Goal: Information Seeking & Learning: Check status

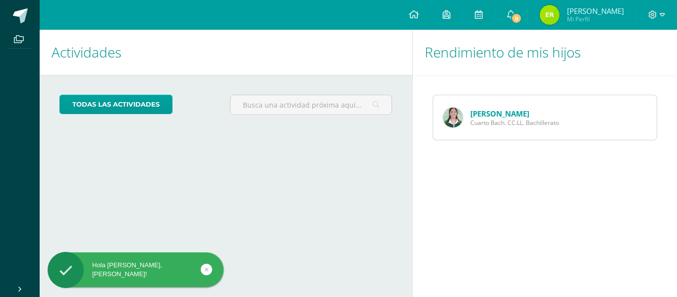
click at [502, 116] on link "[PERSON_NAME]" at bounding box center [499, 114] width 59 height 10
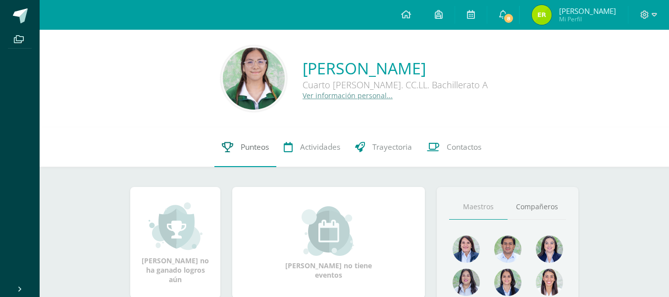
click at [254, 147] on span "Punteos" at bounding box center [255, 147] width 28 height 10
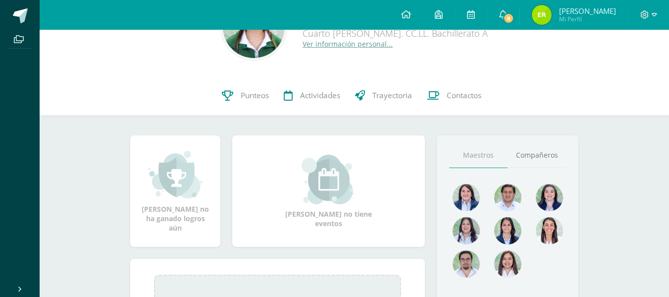
scroll to position [57, 0]
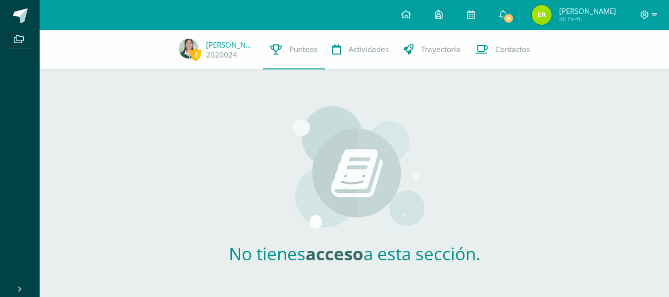
click at [318, 71] on div "No tienes acceso a esta sección." at bounding box center [355, 171] width 488 height 283
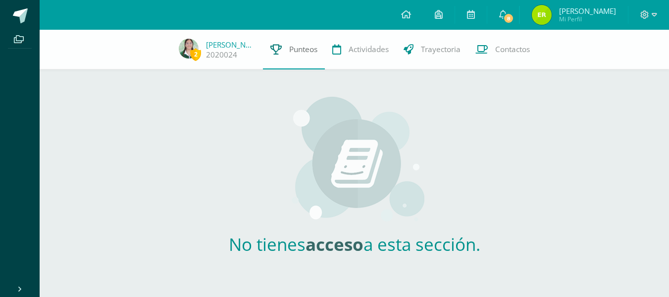
click at [305, 64] on link "Punteos" at bounding box center [294, 50] width 62 height 40
click at [308, 196] on img at bounding box center [354, 160] width 140 height 129
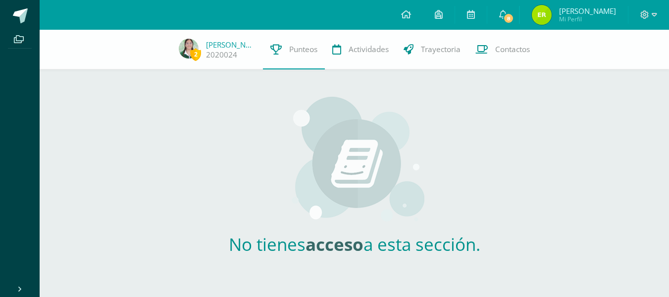
click at [232, 37] on div "2 María Ramos 2020024 Punteos Actividades Trayectoria Contactos" at bounding box center [334, 50] width 669 height 40
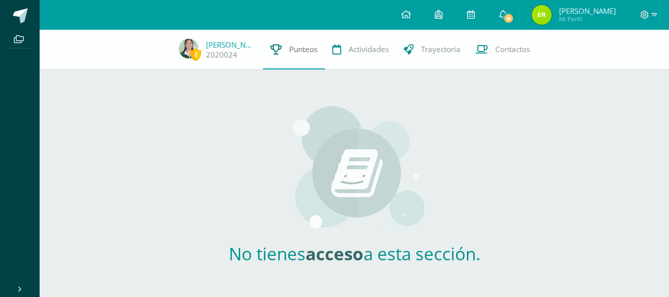
click at [289, 55] on span "Punteos" at bounding box center [303, 49] width 28 height 10
click at [366, 56] on link "Actividades" at bounding box center [360, 50] width 71 height 40
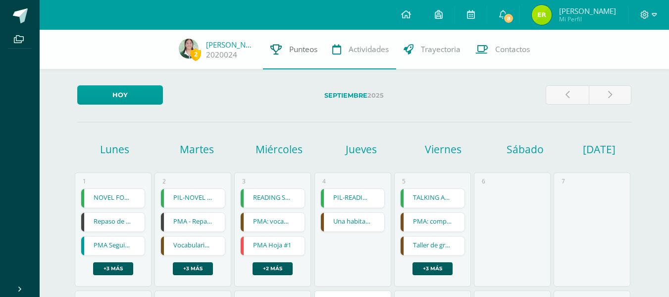
click at [294, 51] on span "Punteos" at bounding box center [303, 49] width 28 height 10
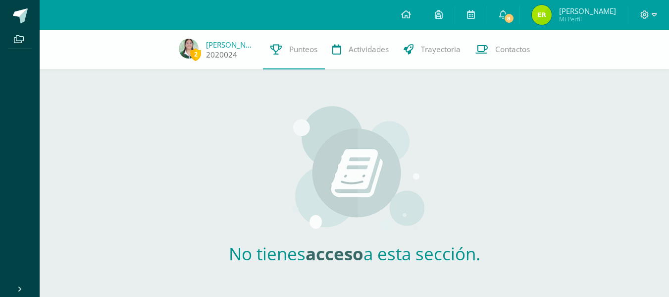
click at [244, 53] on div "2020024" at bounding box center [231, 55] width 50 height 10
click at [417, 43] on link "Trayectoria" at bounding box center [432, 50] width 72 height 40
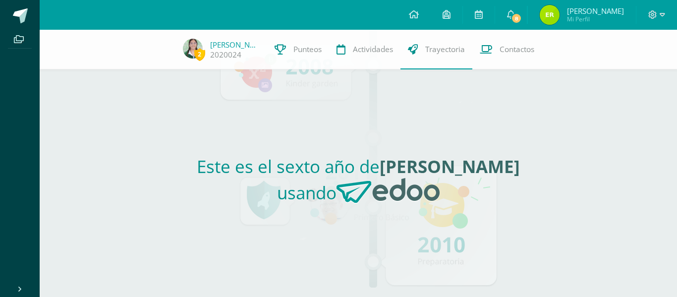
click at [604, 16] on span "Mi Perfil" at bounding box center [595, 19] width 57 height 8
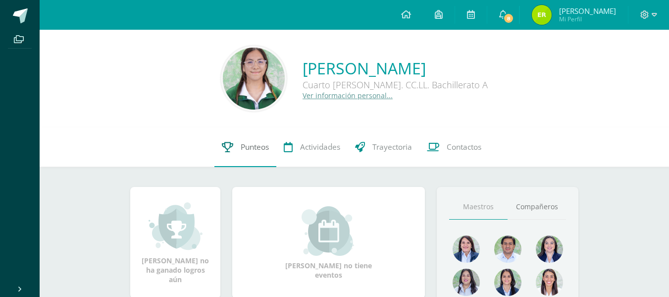
click at [258, 147] on span "Punteos" at bounding box center [255, 147] width 28 height 10
